Goal: Browse casually: Explore the website without a specific task or goal

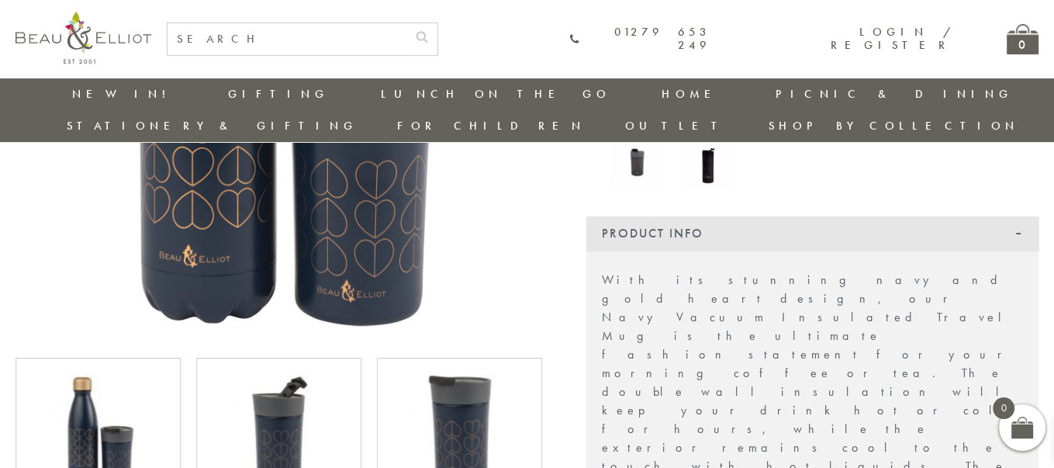
scroll to position [301, 0]
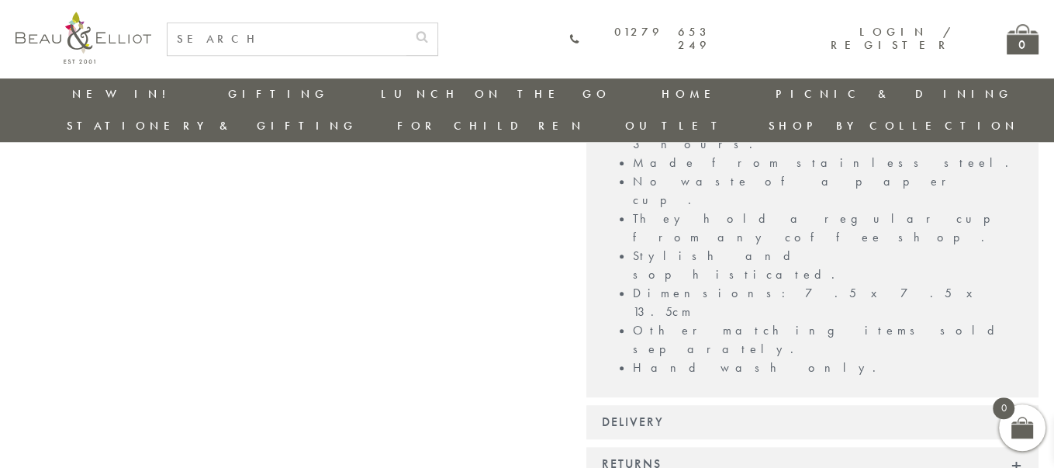
scroll to position [1051, 0]
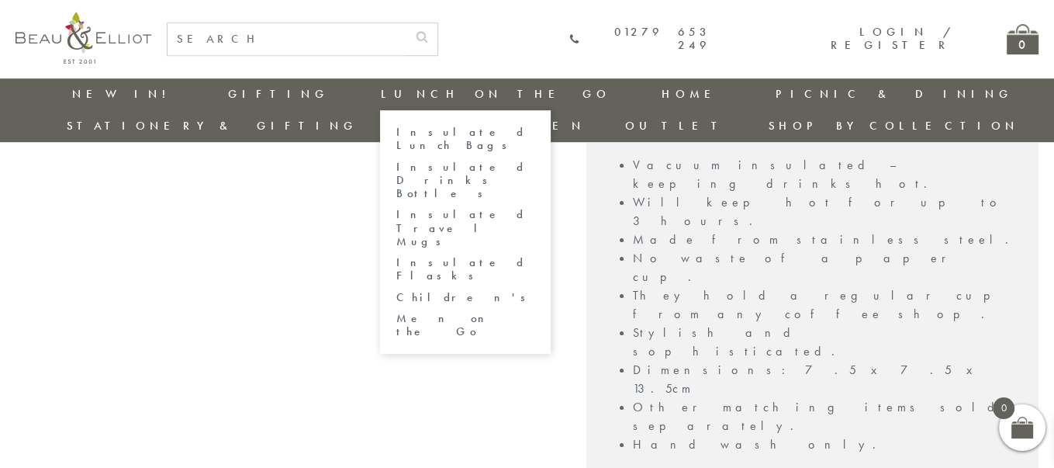
click at [396, 256] on link "Insulated Flasks" at bounding box center [466, 269] width 140 height 27
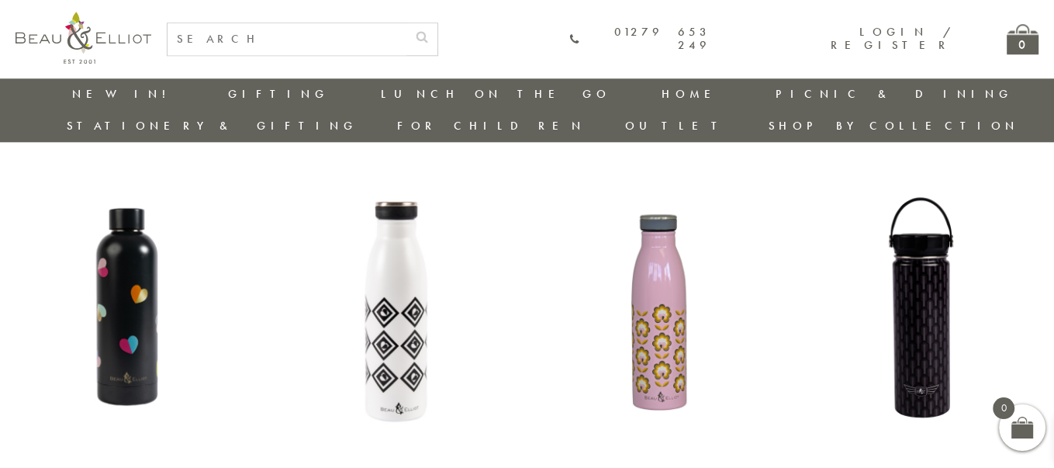
scroll to position [1552, 0]
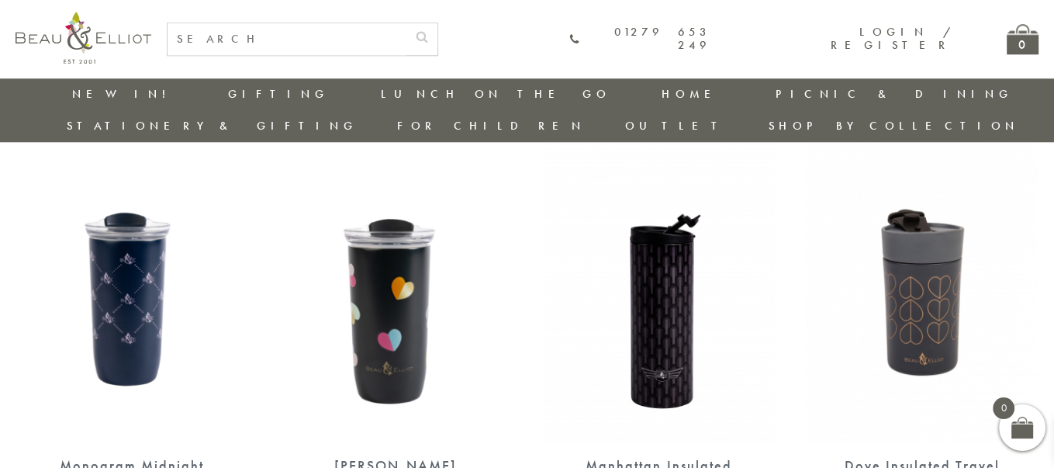
scroll to position [1553, 0]
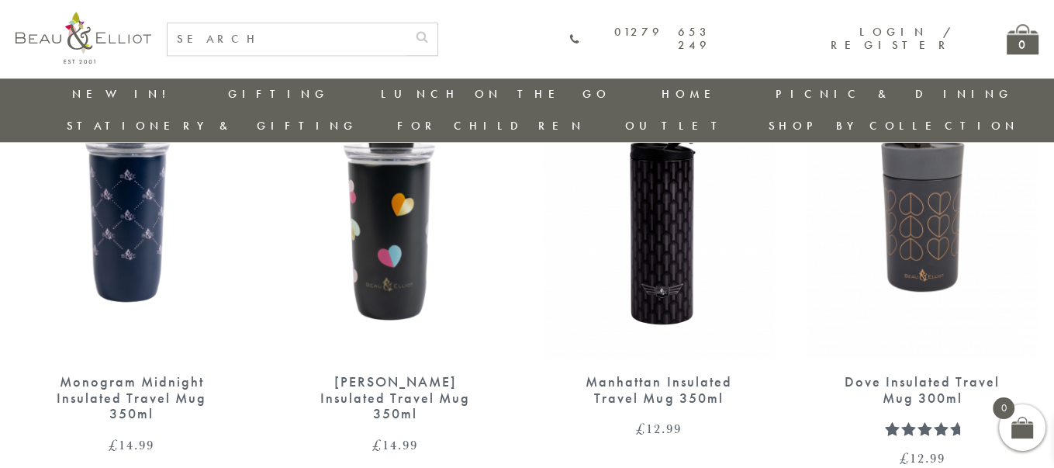
click at [908, 374] on div "Dove Insulated Travel Mug 300ml" at bounding box center [922, 390] width 178 height 32
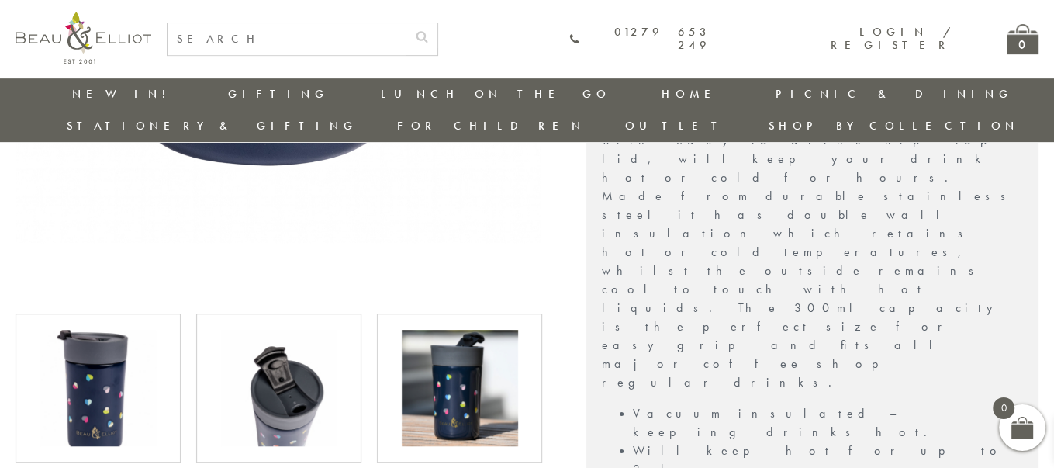
scroll to position [717, 0]
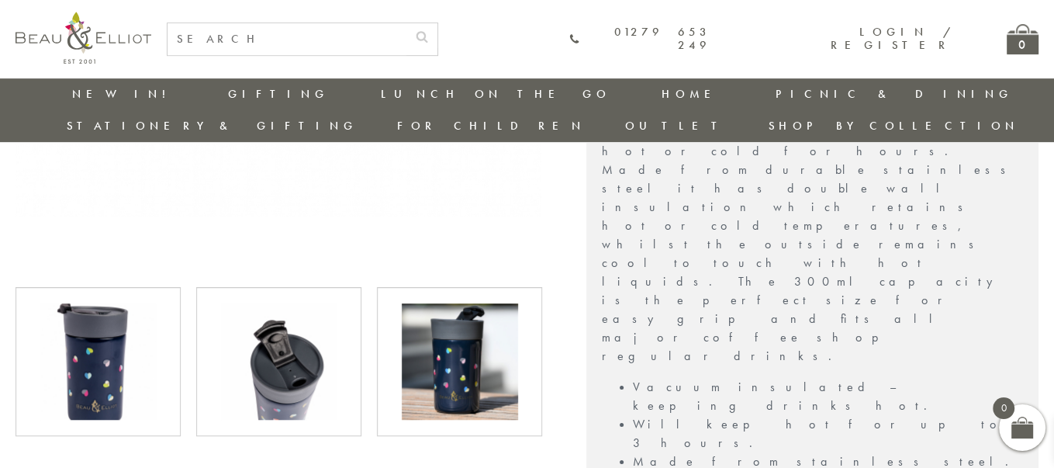
click at [279, 307] on img at bounding box center [279, 361] width 116 height 116
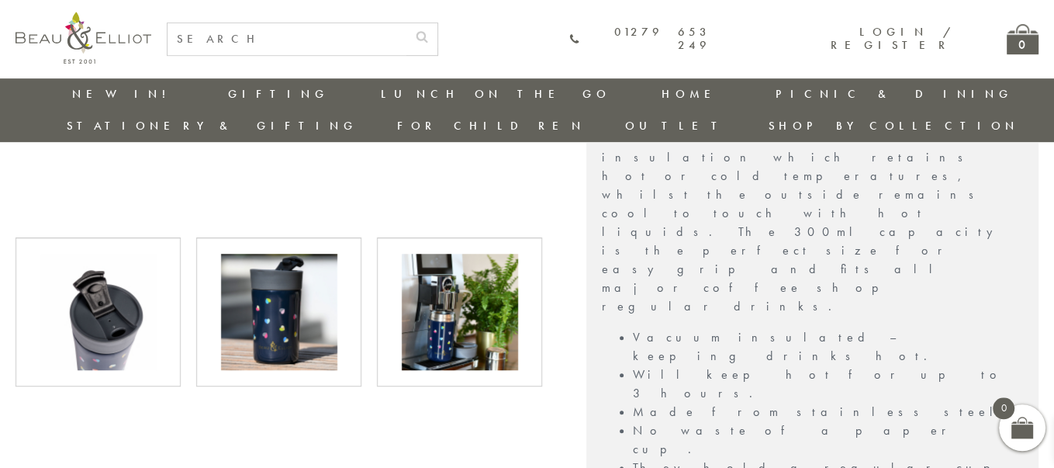
scroll to position [801, 0]
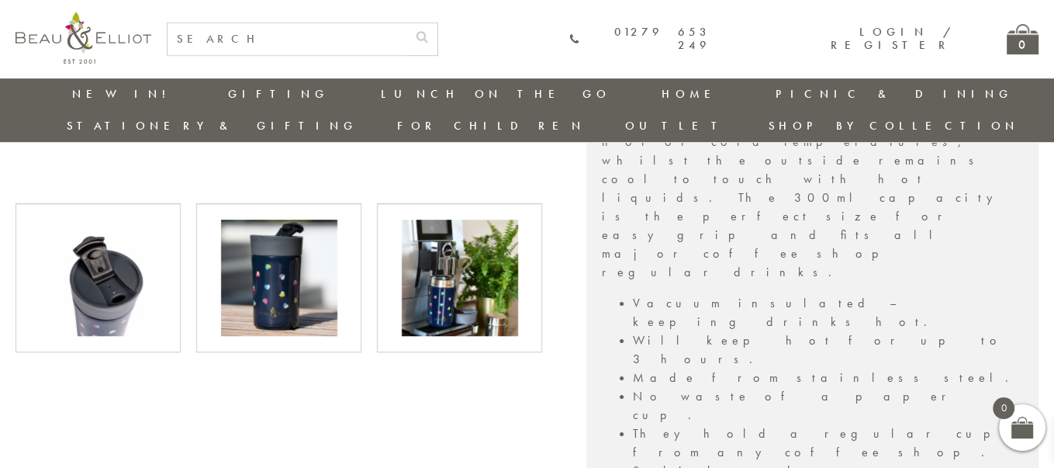
click at [457, 230] on img at bounding box center [460, 277] width 116 height 116
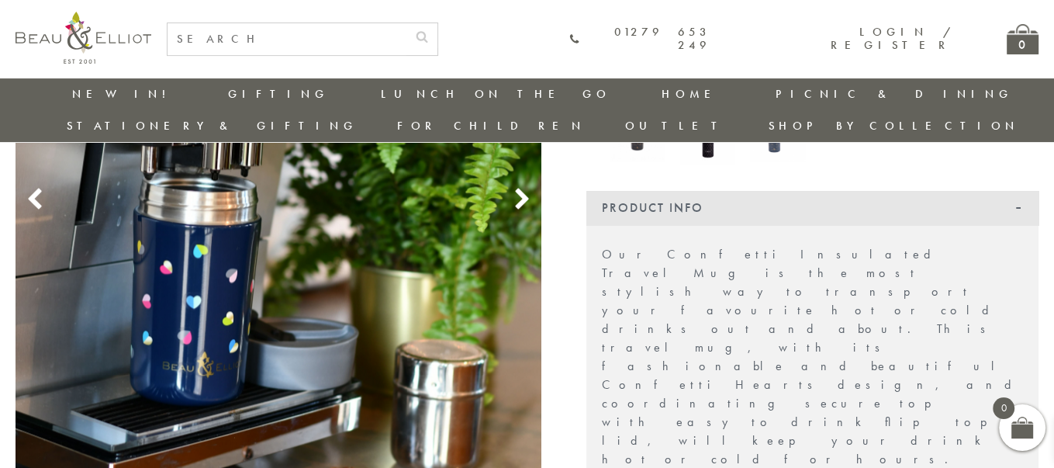
scroll to position [384, 0]
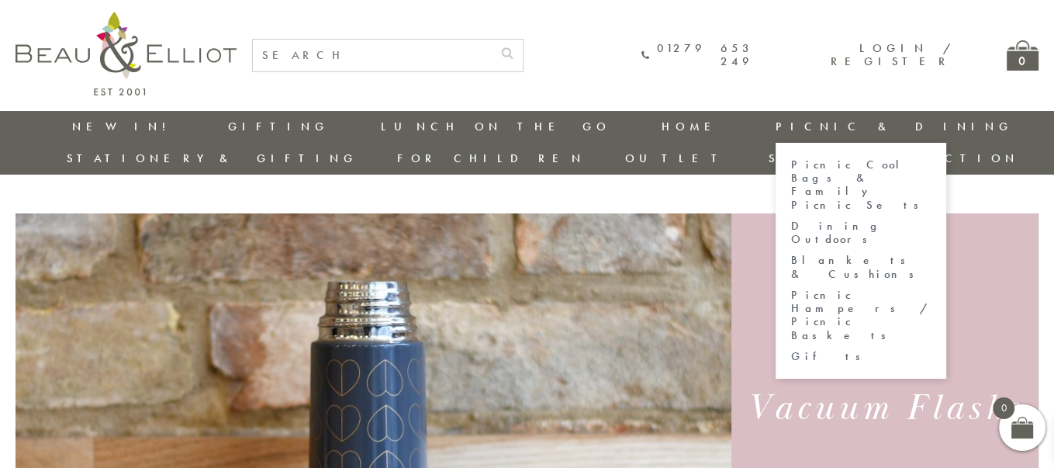
click at [791, 219] on link "Dining Outdoors" at bounding box center [861, 232] width 140 height 27
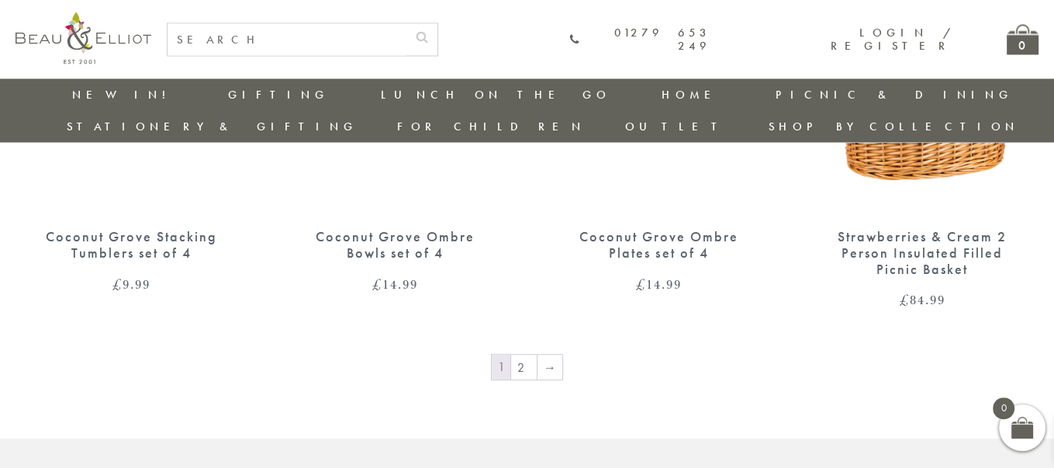
scroll to position [2721, 0]
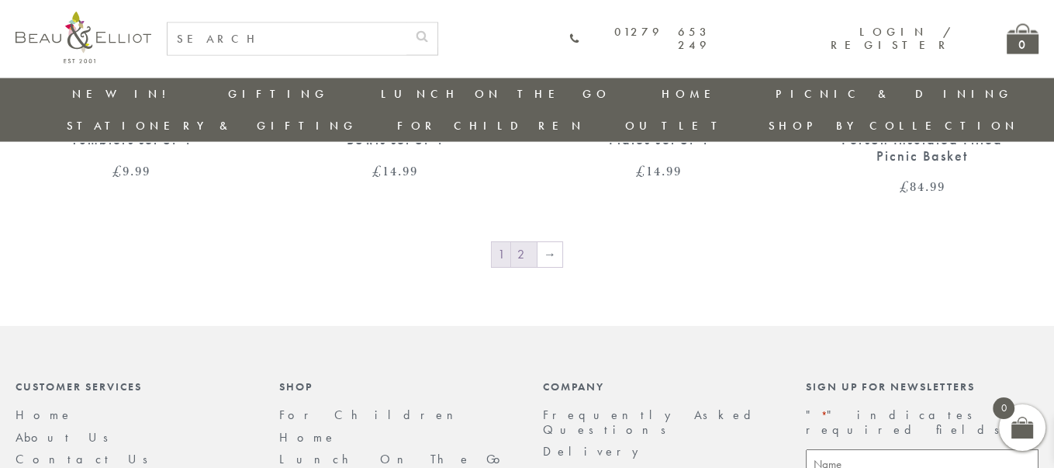
click at [525, 242] on link "2" at bounding box center [524, 254] width 26 height 25
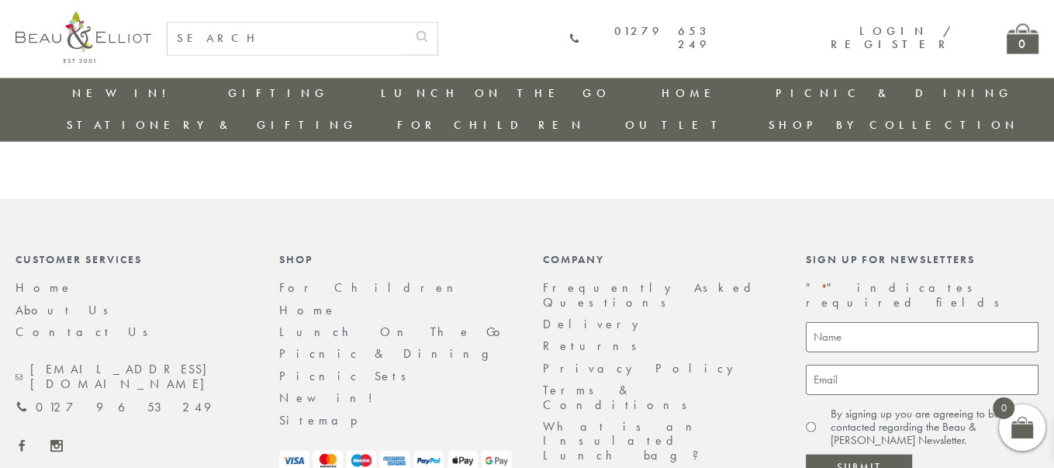
scroll to position [2386, 0]
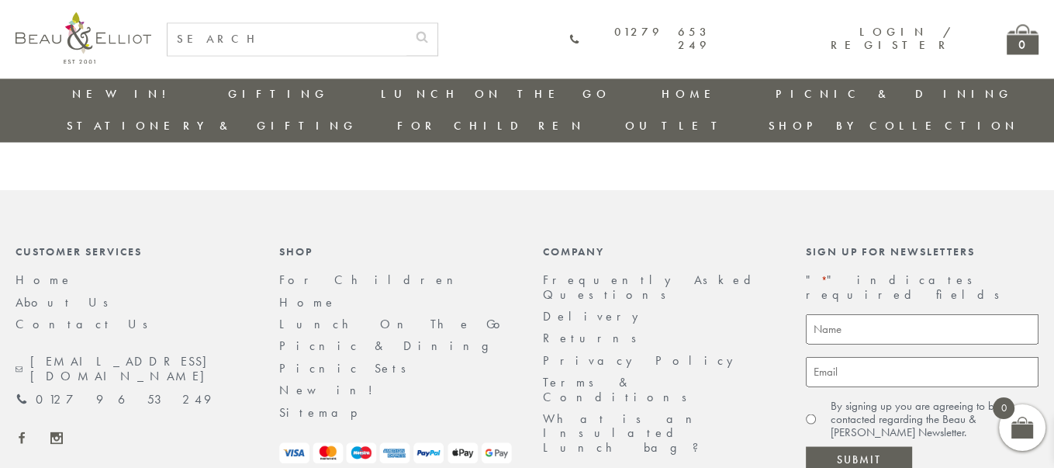
click at [358, 118] on link "Stationery & Gifting" at bounding box center [212, 126] width 291 height 16
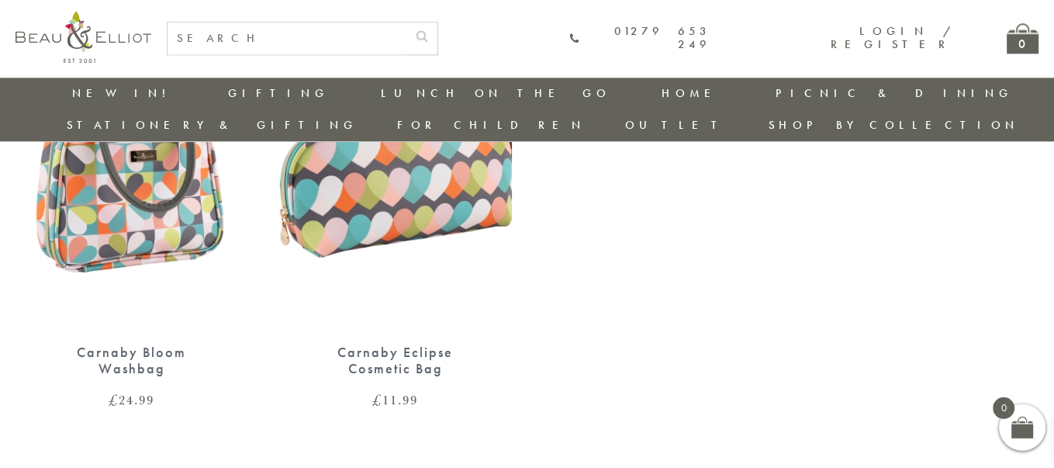
scroll to position [1805, 0]
